Goal: Information Seeking & Learning: Learn about a topic

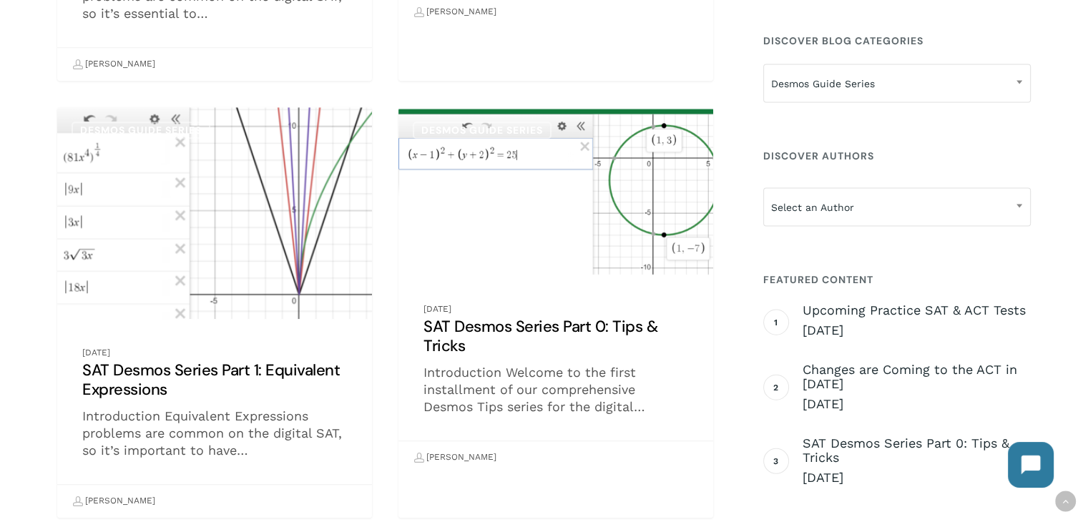
scroll to position [1144, 0]
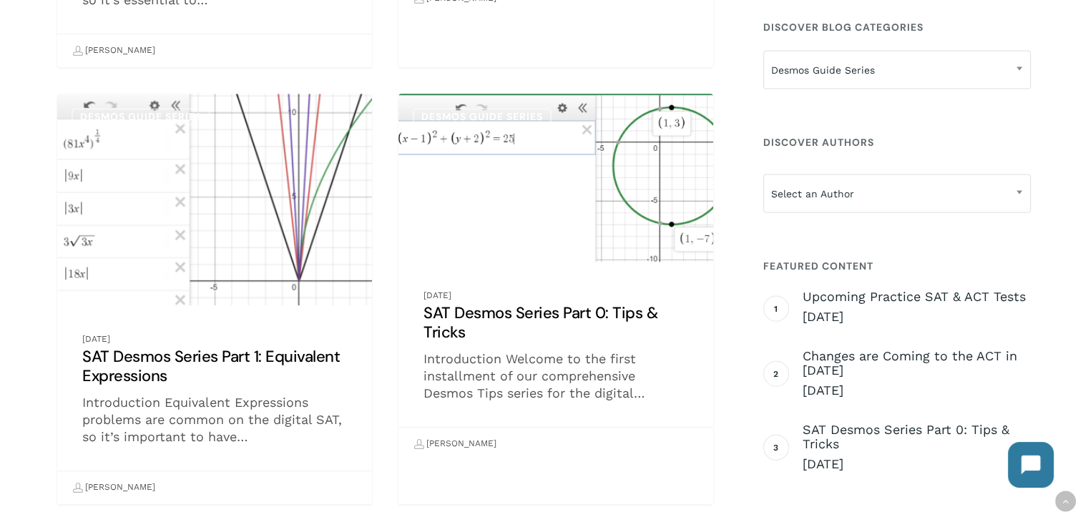
click at [477, 243] on link "SAT Desmos Series Part 0: Tips & Tricks" at bounding box center [555, 277] width 315 height 367
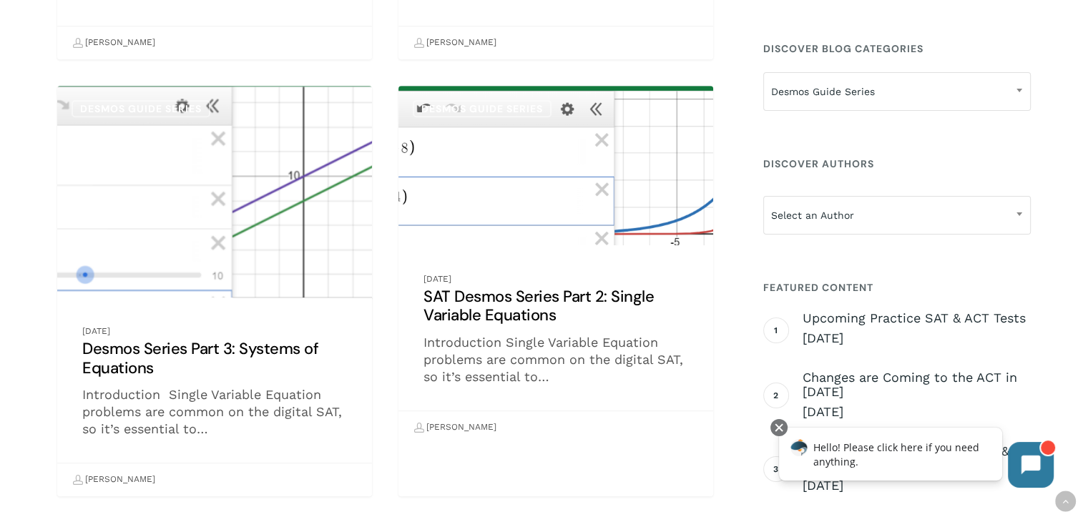
scroll to position [713, 0]
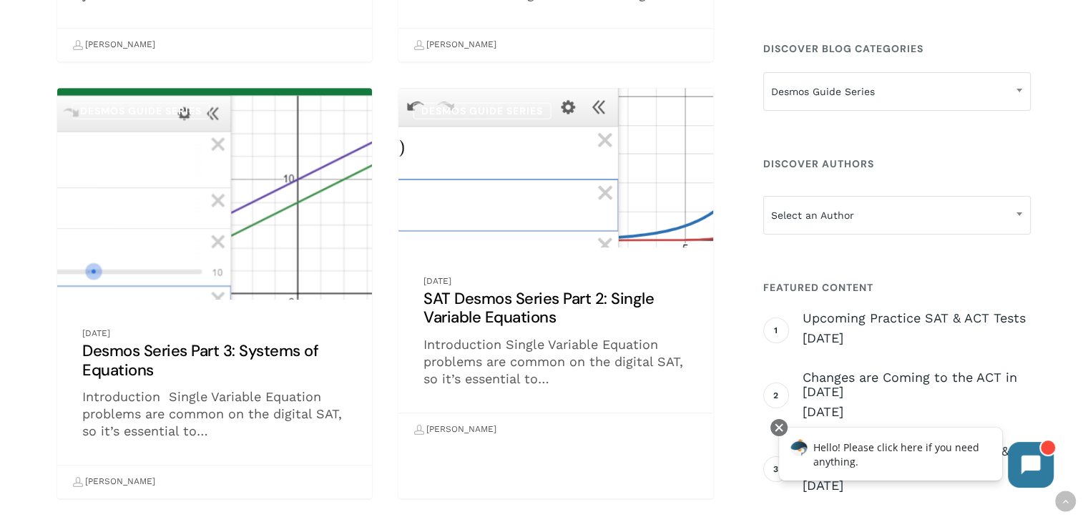
click at [518, 358] on link "SAT Desmos Series Part 2: Single Variable Equations" at bounding box center [555, 267] width 315 height 358
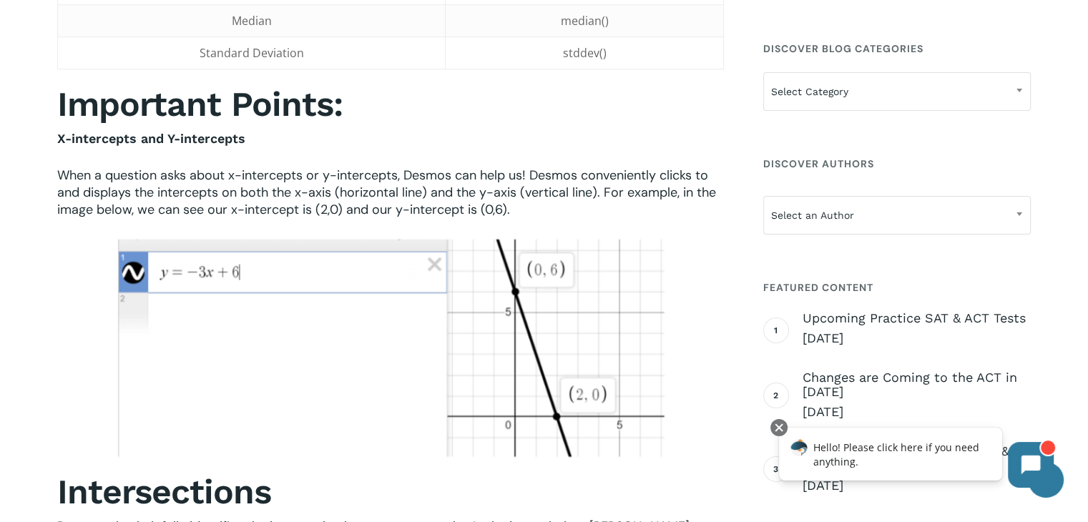
scroll to position [1144, 0]
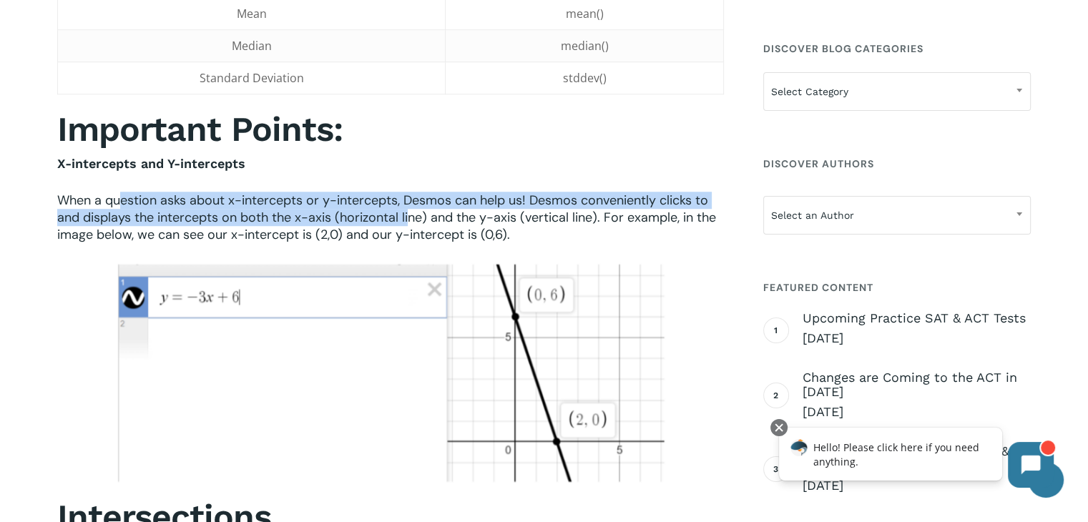
drag, startPoint x: 139, startPoint y: 198, endPoint x: 410, endPoint y: 209, distance: 271.2
click at [410, 209] on span "When a question asks about x-intercepts or y-intercepts, Desmos can help us! De…" at bounding box center [386, 217] width 659 height 51
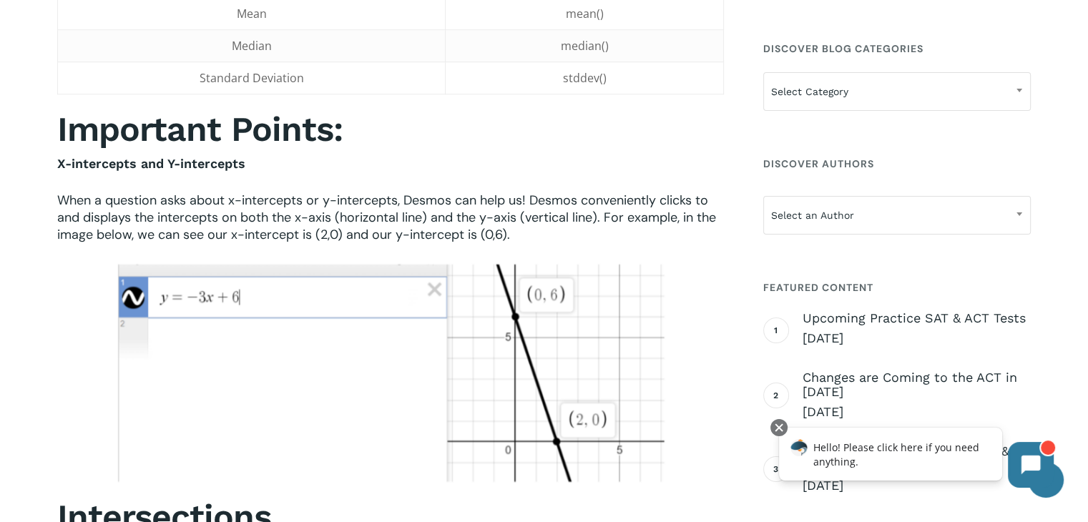
click at [464, 162] on p "X-intercepts and Y-intercepts" at bounding box center [390, 173] width 666 height 36
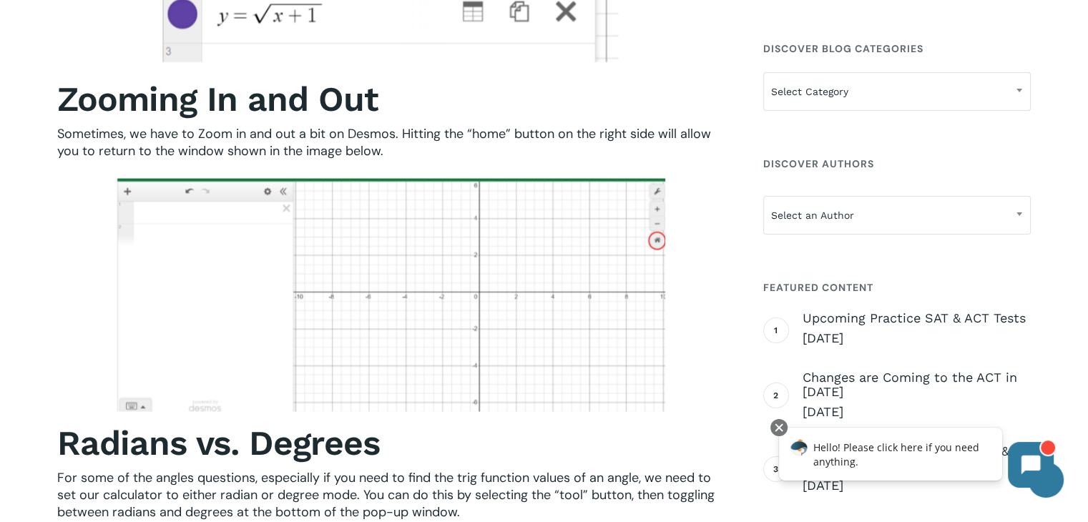
scroll to position [2932, 0]
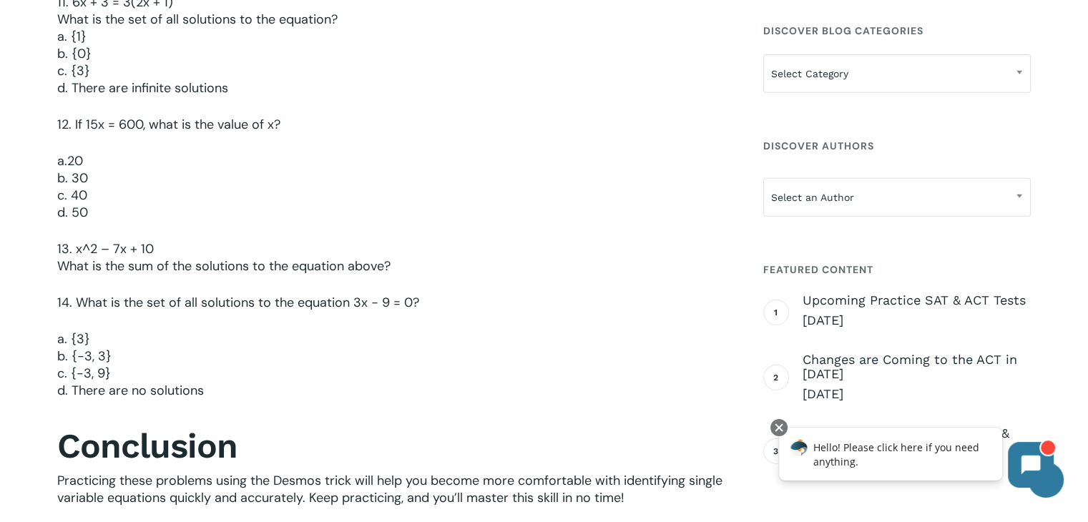
scroll to position [3790, 0]
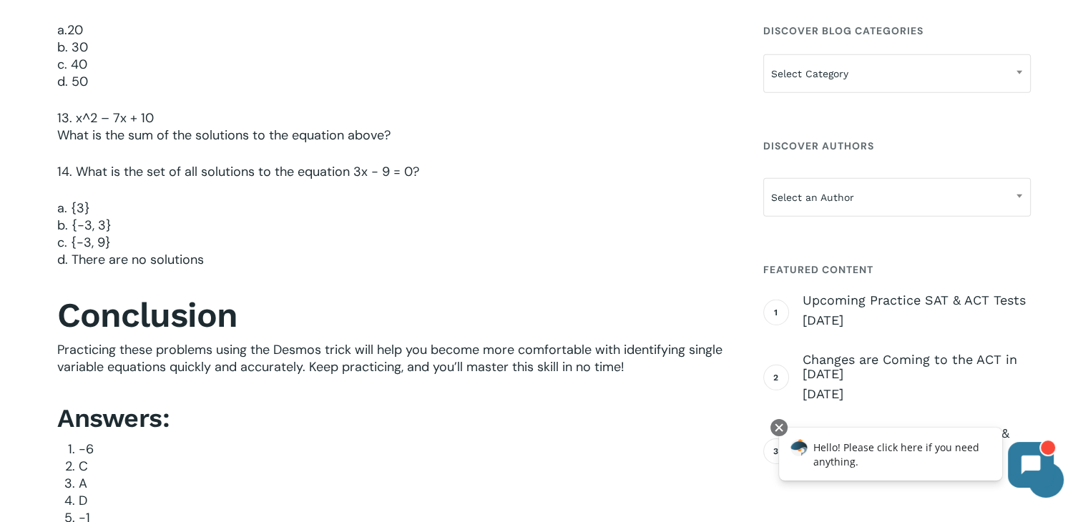
click at [403, 456] on li "-6" at bounding box center [401, 448] width 645 height 17
